Goal: Transaction & Acquisition: Purchase product/service

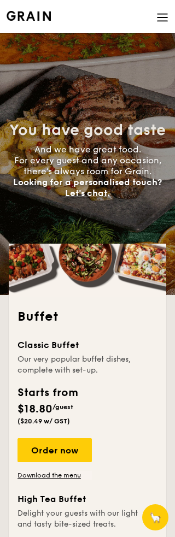
select select
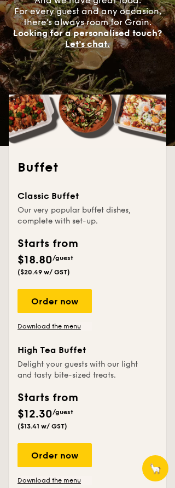
scroll to position [155, 0]
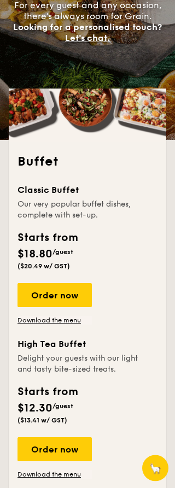
click at [68, 290] on div "Order now" at bounding box center [54, 295] width 74 height 24
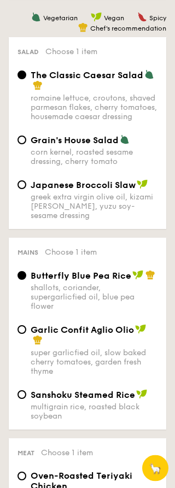
scroll to position [816, 0]
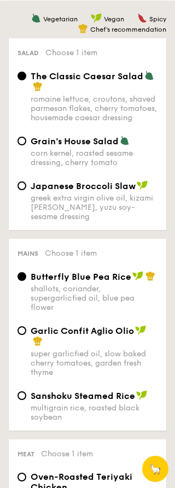
click at [19, 376] on div "Garlic Confit Aglio Olio super garlicfied oil, slow baked cherry tomatoes, gard…" at bounding box center [87, 350] width 149 height 52
click at [21, 334] on input "Garlic Confit Aglio Olio super garlicfied oil, slow baked cherry tomatoes, gard…" at bounding box center [21, 329] width 9 height 9
radio input "true"
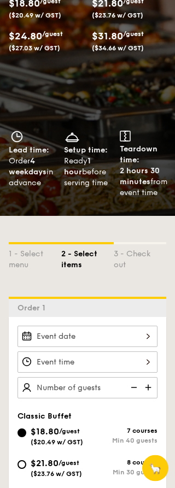
scroll to position [0, 0]
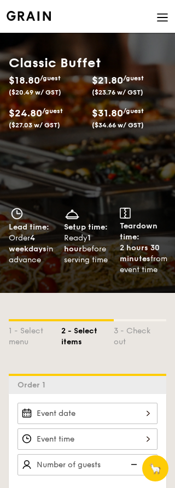
select select
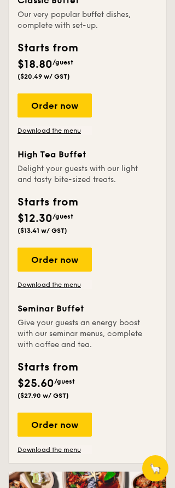
scroll to position [393, 0]
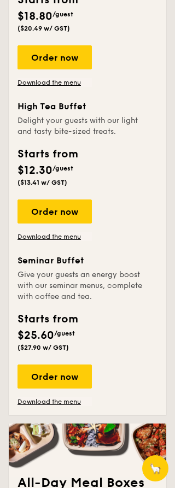
click at [75, 377] on div "Order now" at bounding box center [54, 376] width 74 height 24
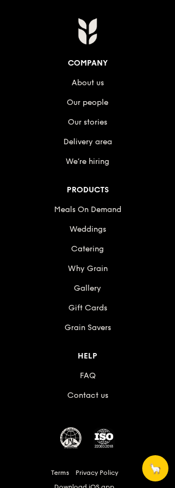
scroll to position [1665, 0]
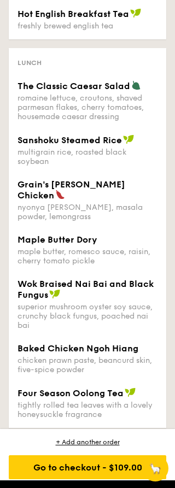
select select
